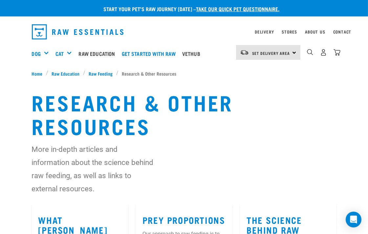
click at [219, 112] on h1 "Research & Other Resources" at bounding box center [184, 113] width 305 height 47
click at [104, 71] on span "Raw Feeding" at bounding box center [101, 73] width 24 height 7
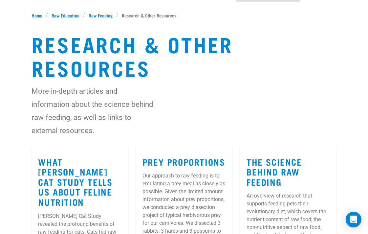
scroll to position [61, 0]
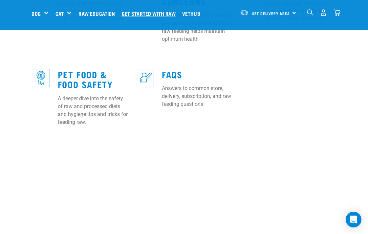
scroll to position [365, 0]
